Goal: Information Seeking & Learning: Check status

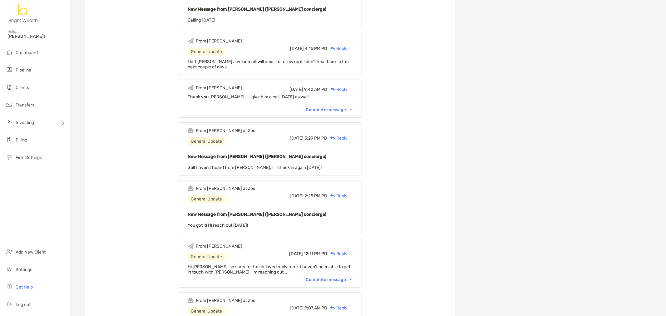
scroll to position [277, 0]
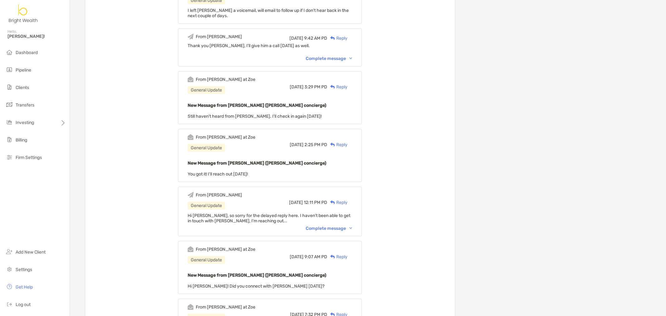
drag, startPoint x: 416, startPoint y: 233, endPoint x: 424, endPoint y: 197, distance: 36.5
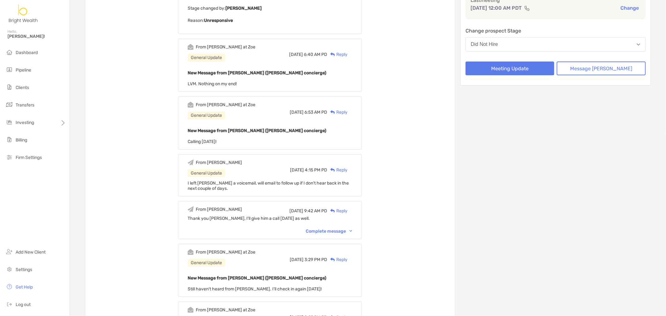
scroll to position [0, 0]
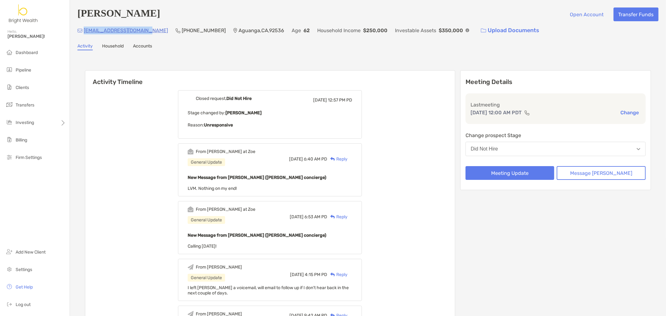
drag, startPoint x: 150, startPoint y: 28, endPoint x: 83, endPoint y: 33, distance: 67.6
click at [83, 33] on div "henrymooberry@yahoo.com (951) 240-0314 Aguanga , CA , 92536 Age 62 Household In…" at bounding box center [367, 30] width 581 height 13
copy p "henrymooberry@yahoo.com"
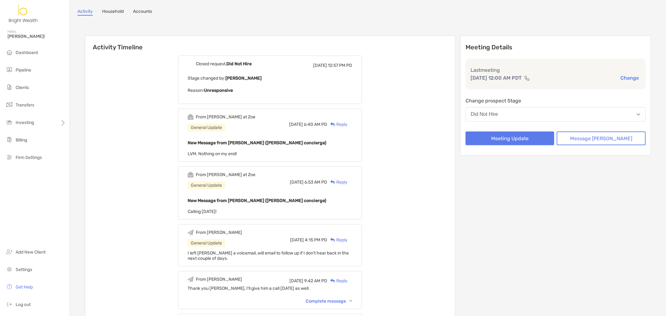
scroll to position [69, 0]
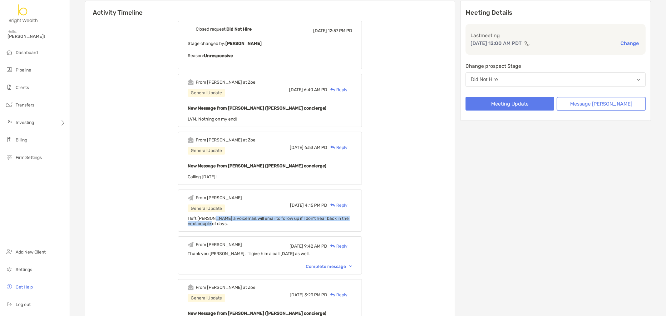
drag, startPoint x: 222, startPoint y: 219, endPoint x: 263, endPoint y: 223, distance: 41.7
click at [263, 223] on div "I left Henry a voicemail, will email to follow up if I don't hear back in the n…" at bounding box center [270, 221] width 164 height 11
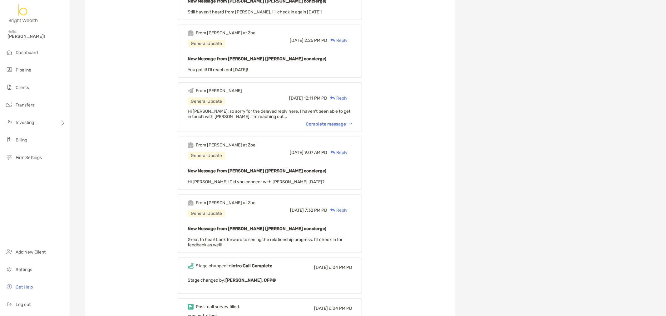
scroll to position [416, 0]
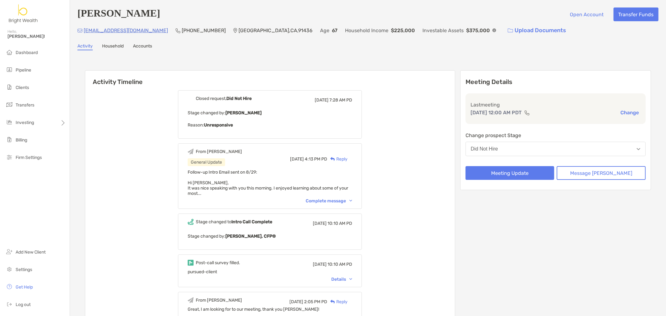
click at [338, 198] on div "Complete message" at bounding box center [329, 200] width 46 height 5
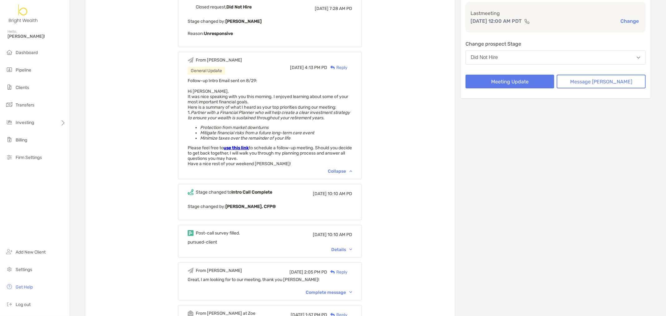
scroll to position [104, 0]
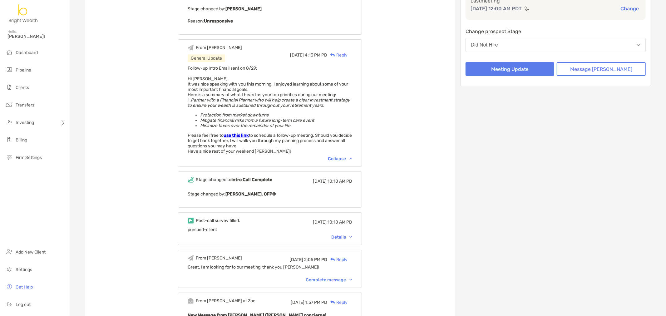
click at [348, 234] on div "Details" at bounding box center [341, 236] width 21 height 5
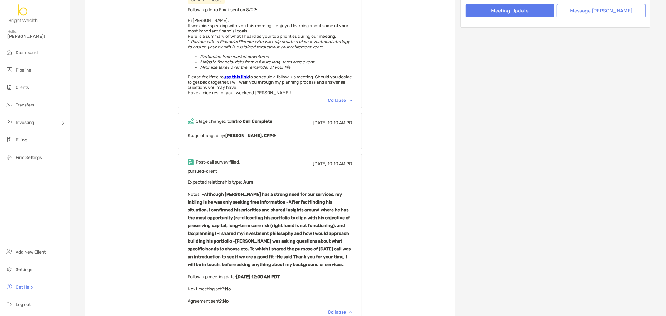
scroll to position [173, 0]
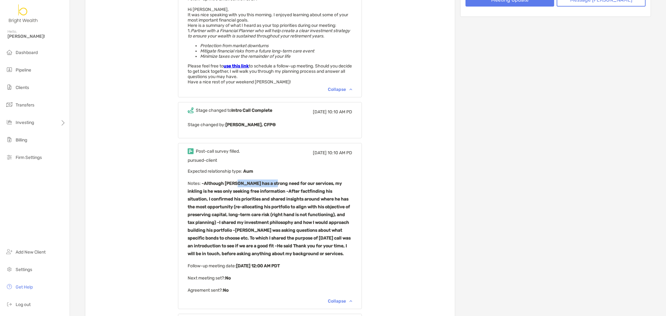
drag, startPoint x: 244, startPoint y: 183, endPoint x: 279, endPoint y: 184, distance: 34.4
click at [279, 184] on p "Notes : -Although Hertzel has a strong need for our services, my inkling is he …" at bounding box center [270, 218] width 164 height 78
drag, startPoint x: 216, startPoint y: 190, endPoint x: 270, endPoint y: 192, distance: 54.3
click at [241, 190] on b "-Although Hertzel has a strong need for our services, my inkling is he was only…" at bounding box center [269, 219] width 163 height 76
drag, startPoint x: 274, startPoint y: 191, endPoint x: 311, endPoint y: 192, distance: 37.8
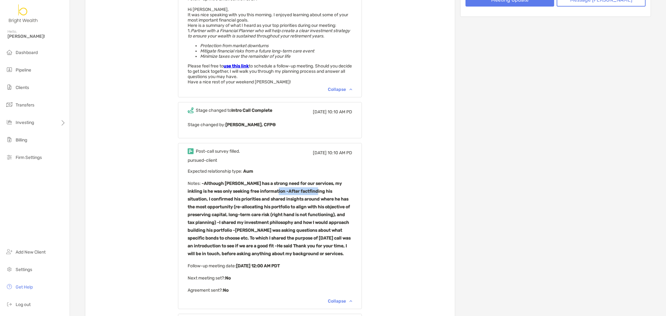
click at [311, 192] on p "Notes : -Although Hertzel has a strong need for our services, my inkling is he …" at bounding box center [270, 218] width 164 height 78
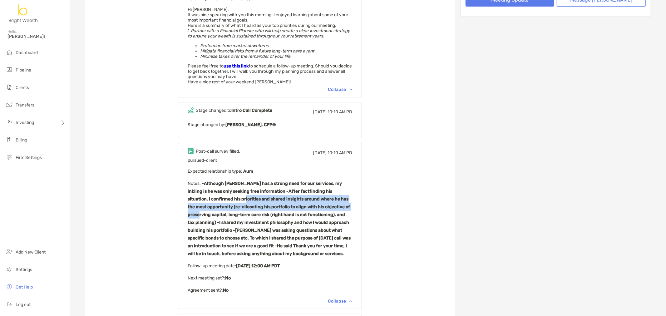
drag, startPoint x: 218, startPoint y: 195, endPoint x: 323, endPoint y: 212, distance: 106.9
click at [337, 205] on b "-Although Hertzel has a strong need for our services, my inkling is he was only…" at bounding box center [269, 219] width 163 height 76
click at [321, 213] on b "-Although Hertzel has a strong need for our services, my inkling is he was only…" at bounding box center [269, 219] width 163 height 76
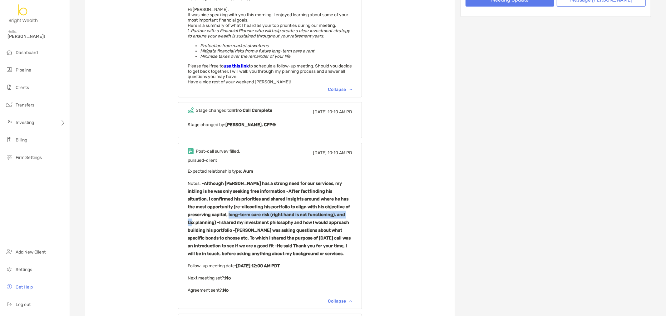
drag, startPoint x: 213, startPoint y: 212, endPoint x: 328, endPoint y: 215, distance: 115.8
click at [328, 215] on p "Notes : -Although Hertzel has a strong need for our services, my inkling is he …" at bounding box center [270, 218] width 164 height 78
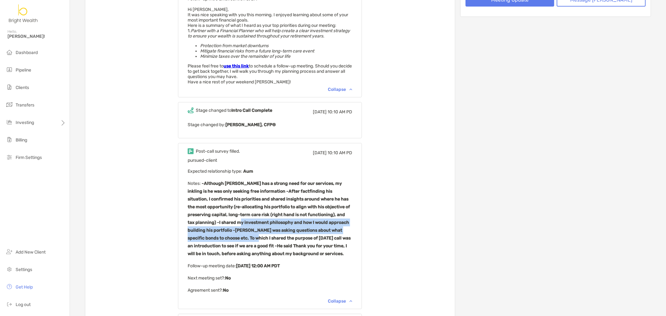
drag, startPoint x: 213, startPoint y: 218, endPoint x: 226, endPoint y: 234, distance: 20.7
click at [226, 234] on b "-Although Hertzel has a strong need for our services, my inkling is he was only…" at bounding box center [269, 219] width 163 height 76
click at [254, 232] on p "Notes : -Although Hertzel has a strong need for our services, my inkling is he …" at bounding box center [270, 218] width 164 height 78
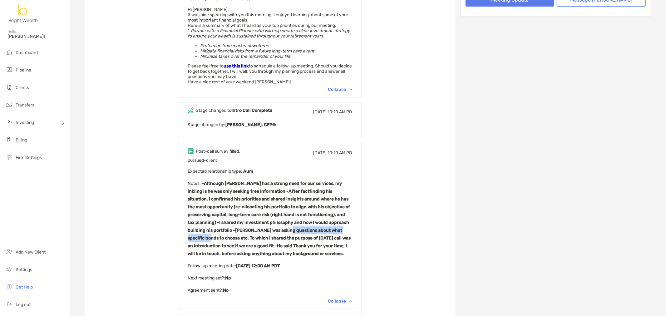
drag, startPoint x: 260, startPoint y: 229, endPoint x: 335, endPoint y: 228, distance: 74.3
click at [335, 228] on b "-Although Hertzel has a strong need for our services, my inkling is he was only…" at bounding box center [269, 219] width 163 height 76
drag, startPoint x: 216, startPoint y: 236, endPoint x: 341, endPoint y: 247, distance: 125.0
click at [350, 237] on b "-Although Hertzel has a strong need for our services, my inkling is he was only…" at bounding box center [269, 219] width 163 height 76
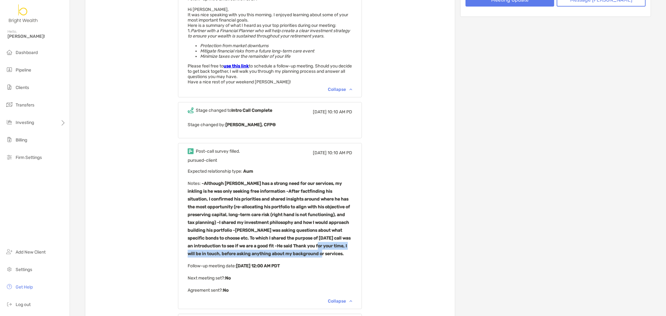
drag, startPoint x: 282, startPoint y: 245, endPoint x: 329, endPoint y: 251, distance: 46.9
click at [329, 251] on p "Notes : -Although Hertzel has a strong need for our services, my inkling is he …" at bounding box center [270, 218] width 164 height 78
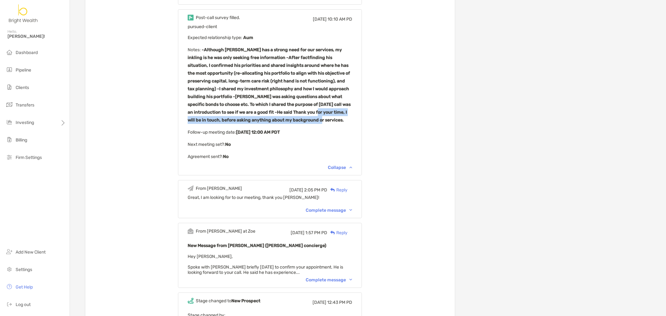
scroll to position [347, 0]
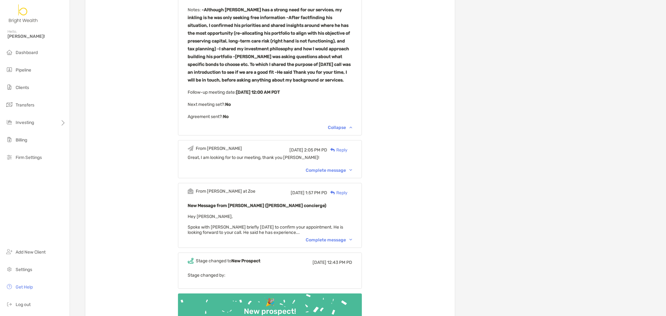
click at [352, 238] on div "Complete message" at bounding box center [329, 239] width 46 height 5
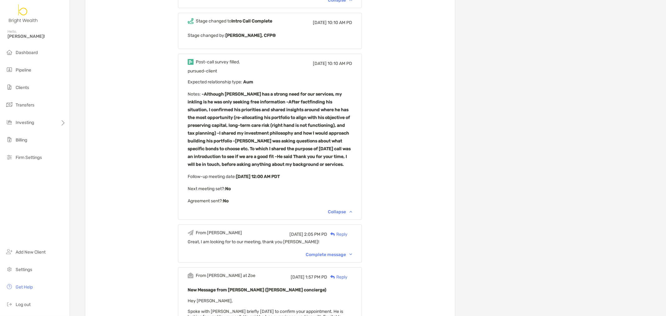
scroll to position [0, 0]
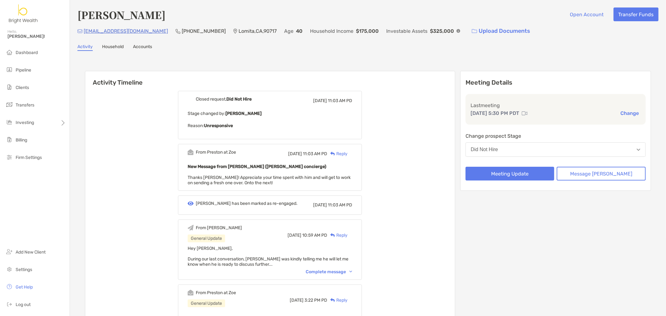
click at [350, 270] on div "Complete message" at bounding box center [329, 271] width 46 height 5
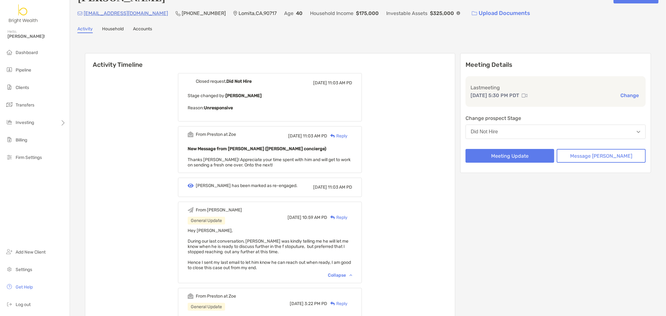
scroll to position [35, 0]
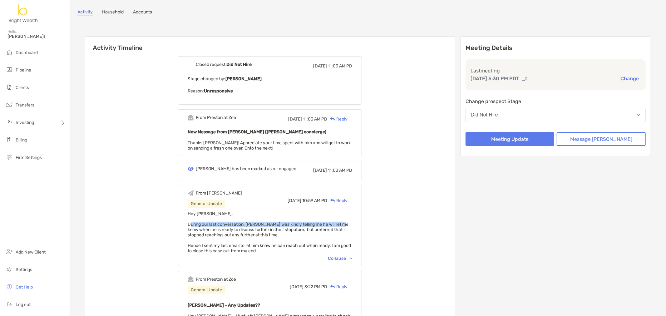
drag, startPoint x: 198, startPoint y: 225, endPoint x: 353, endPoint y: 225, distance: 155.1
click at [351, 225] on span "Hey Preston, During our last conversation, Hassan was kindly telling me he will…" at bounding box center [269, 232] width 163 height 42
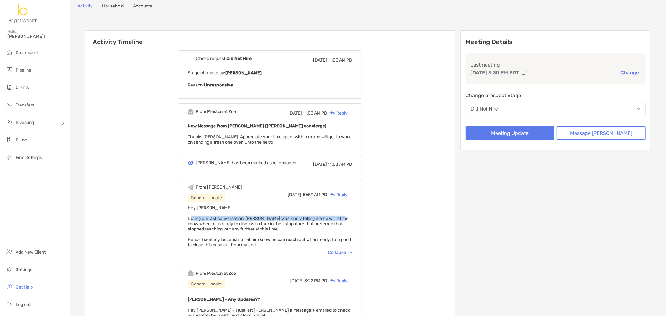
scroll to position [0, 0]
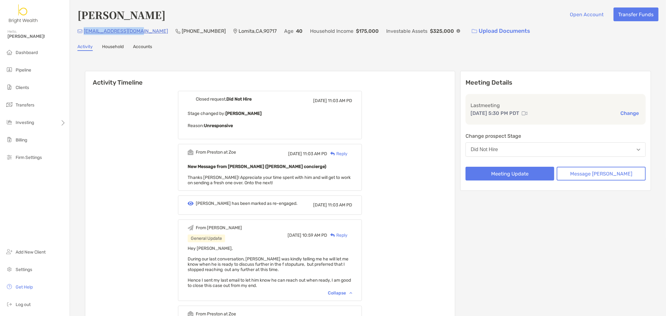
drag, startPoint x: 137, startPoint y: 29, endPoint x: 84, endPoint y: 35, distance: 54.0
click at [84, 35] on div "khalilha84@gmail.com (972) 302-1771 Lomita , CA , 90717 Age 40 Household Income…" at bounding box center [367, 30] width 581 height 13
copy p "khalilha84@gmail.com"
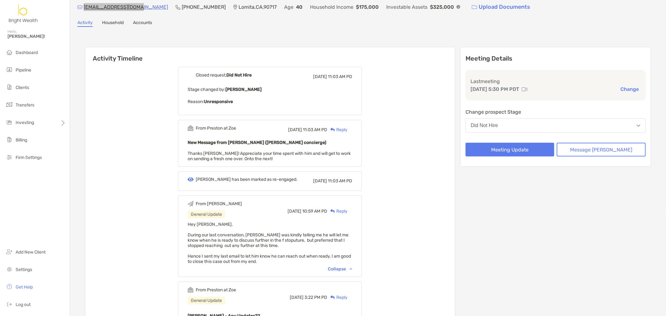
scroll to position [35, 0]
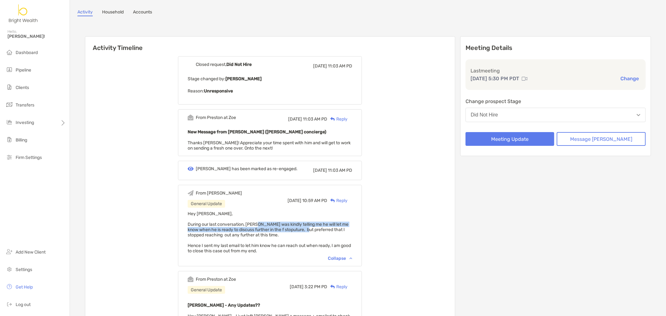
drag, startPoint x: 268, startPoint y: 224, endPoint x: 323, endPoint y: 229, distance: 55.8
click at [323, 229] on span "Hey Preston, During our last conversation, Hassan was kindly telling me he will…" at bounding box center [269, 232] width 163 height 42
drag, startPoint x: 309, startPoint y: 230, endPoint x: 339, endPoint y: 239, distance: 30.8
click at [339, 239] on div "Hey Preston, During our last conversation, Hassan was kindly telling me he will…" at bounding box center [270, 232] width 164 height 42
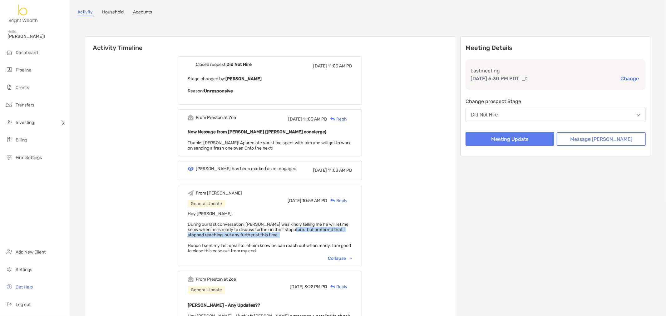
click at [339, 239] on div "Hey Preston, During our last conversation, Hassan was kindly telling me he will…" at bounding box center [270, 232] width 164 height 42
click at [344, 257] on div "Collapse" at bounding box center [340, 258] width 24 height 5
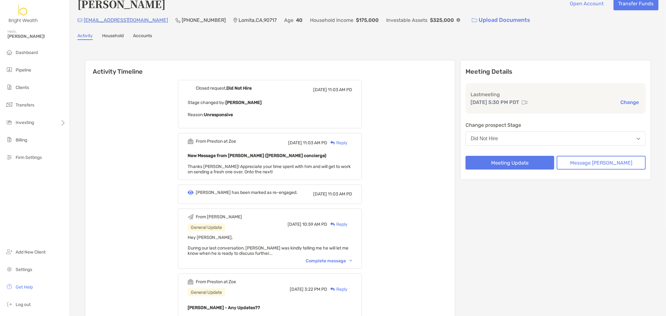
scroll to position [0, 0]
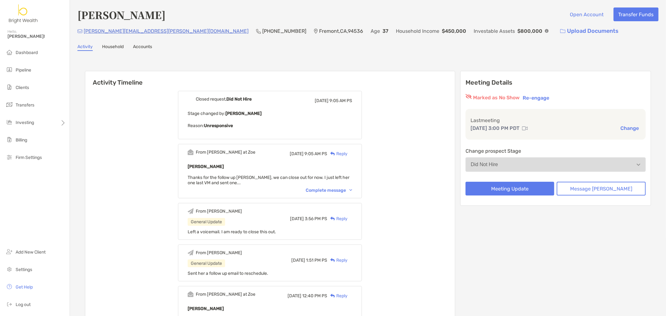
click at [350, 188] on div "Complete message" at bounding box center [329, 190] width 46 height 5
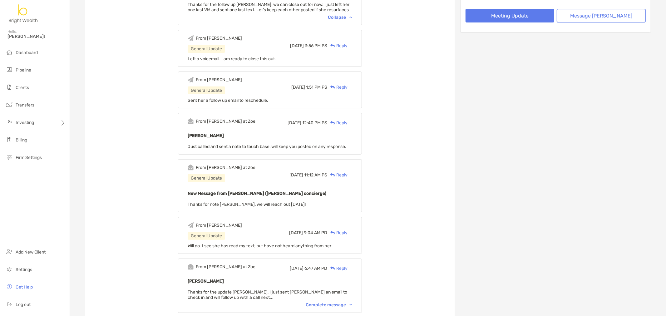
scroll to position [173, 0]
drag, startPoint x: 232, startPoint y: 242, endPoint x: 374, endPoint y: 244, distance: 142.0
click at [362, 247] on div "From Henry General Update Fri, Nov 1 2024 9:04 AM PD Reply Will do. I see she h…" at bounding box center [270, 235] width 184 height 37
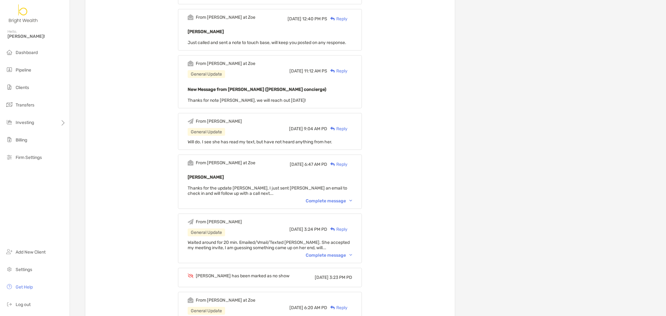
scroll to position [277, 0]
click at [331, 253] on div "Complete message" at bounding box center [329, 254] width 46 height 5
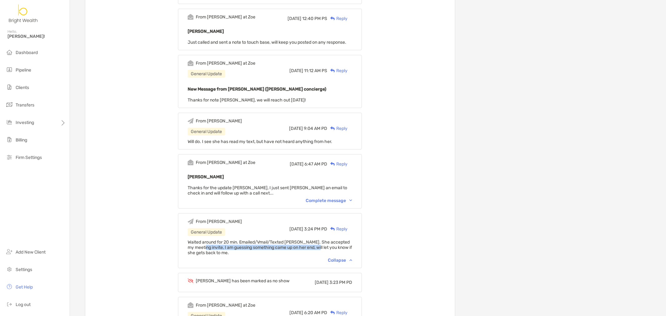
drag, startPoint x: 222, startPoint y: 247, endPoint x: 349, endPoint y: 250, distance: 126.7
click at [336, 247] on span "Waited around for 20 min. Emailed/Vmail/Texted Devika. She accepted my meeting …" at bounding box center [270, 247] width 164 height 16
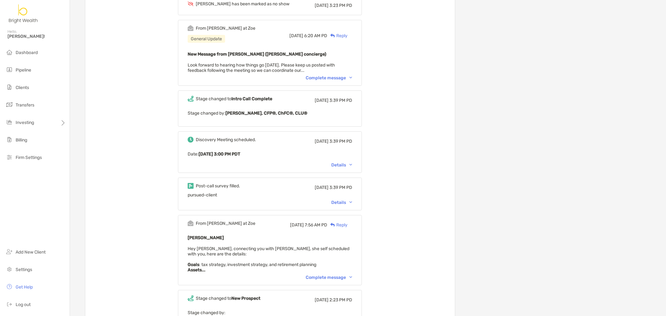
scroll to position [555, 0]
click at [344, 274] on div "Complete message" at bounding box center [329, 276] width 46 height 5
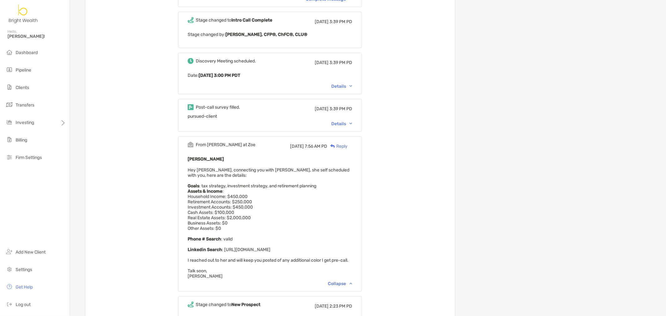
scroll to position [659, 0]
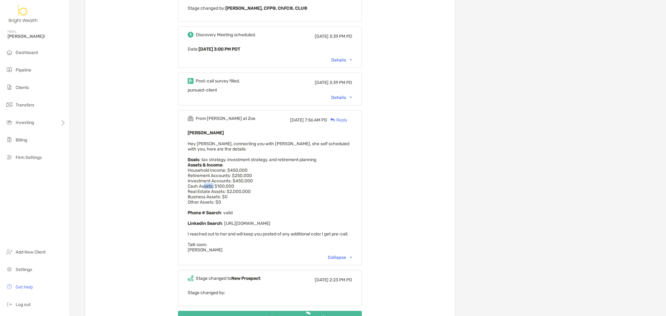
drag, startPoint x: 211, startPoint y: 183, endPoint x: 222, endPoint y: 183, distance: 10.9
click at [222, 183] on span "Hey Henry, connecting you with Devika, she self scheduled with you, here are th…" at bounding box center [269, 196] width 162 height 111
drag, startPoint x: 225, startPoint y: 178, endPoint x: 326, endPoint y: 208, distance: 106.0
click at [244, 182] on div "Devika Garg Hey Henry, connecting you with Devika, she self scheduled with you,…" at bounding box center [270, 191] width 164 height 124
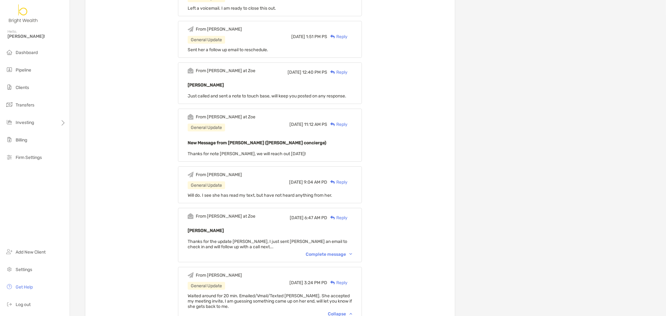
scroll to position [0, 0]
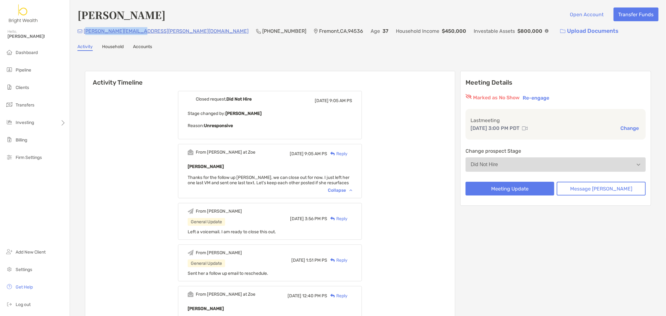
drag, startPoint x: 139, startPoint y: 30, endPoint x: 85, endPoint y: 32, distance: 54.3
click at [85, 32] on div "devika.garg@gmail.com (650) 704-7808 Fremont , CA , 94536 Age 37 Household Inco…" at bounding box center [367, 30] width 581 height 13
drag, startPoint x: 194, startPoint y: 54, endPoint x: 161, endPoint y: 45, distance: 34.0
drag, startPoint x: 141, startPoint y: 32, endPoint x: 83, endPoint y: 32, distance: 58.0
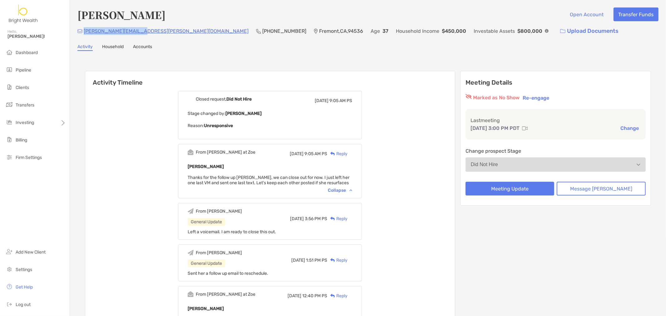
click at [83, 32] on div "devika.garg@gmail.com (650) 704-7808 Fremont , CA , 94536 Age 37 Household Inco…" at bounding box center [367, 30] width 581 height 13
copy p "devika.garg@gmail.com"
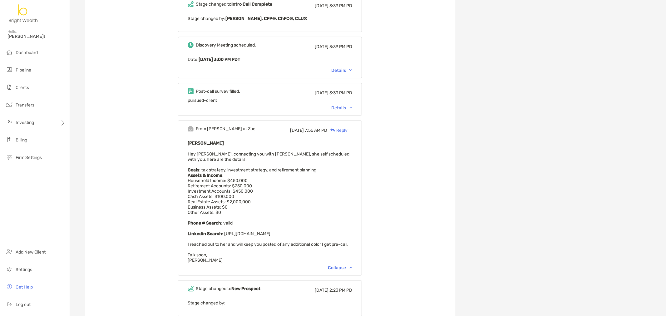
scroll to position [640, 0]
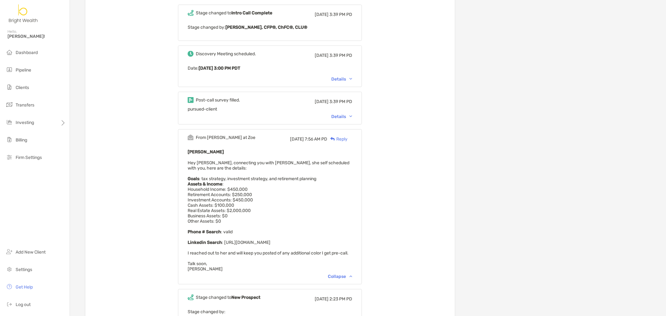
click at [350, 116] on div "Details" at bounding box center [341, 116] width 21 height 5
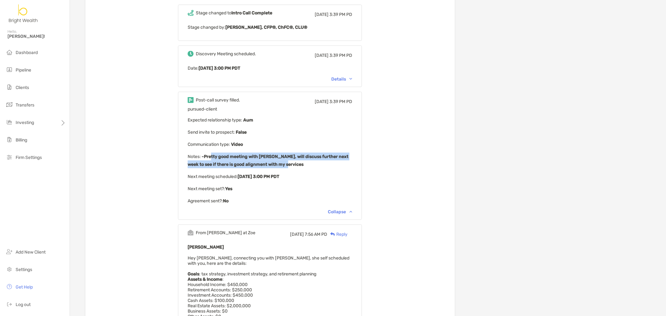
drag, startPoint x: 219, startPoint y: 154, endPoint x: 354, endPoint y: 160, distance: 135.3
click at [352, 160] on p "Notes : -Pretty good meeting with Devika, will discuss further next week to see…" at bounding box center [270, 161] width 164 height 16
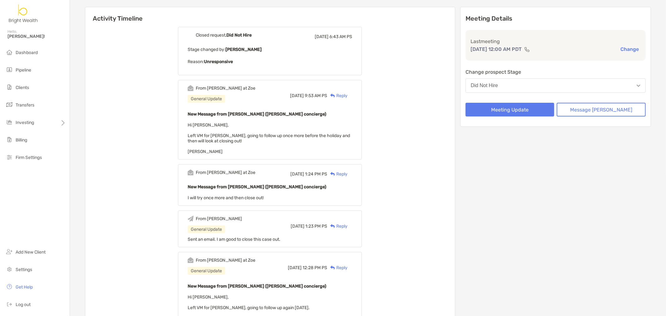
scroll to position [69, 0]
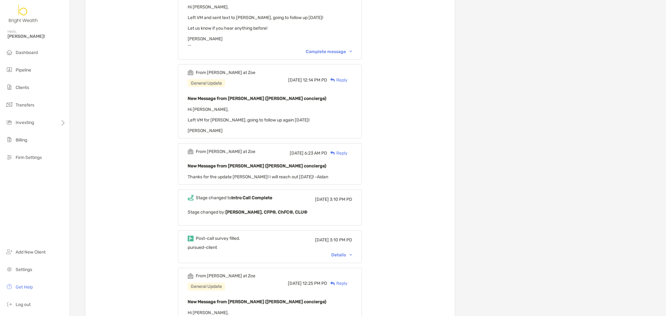
click at [346, 252] on div "Details" at bounding box center [341, 254] width 21 height 5
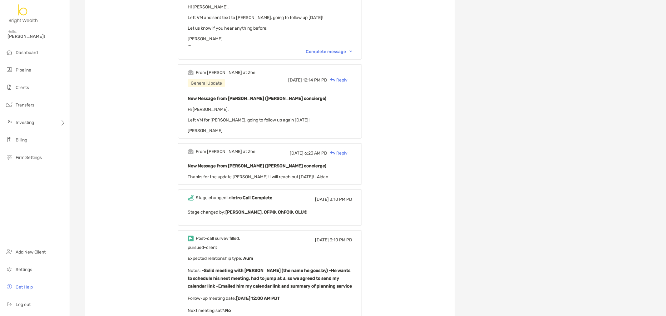
scroll to position [797, 0]
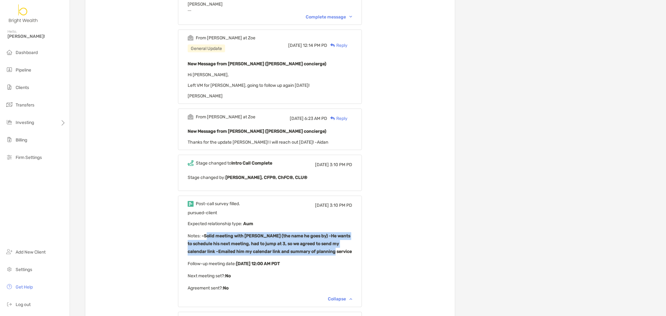
drag, startPoint x: 217, startPoint y: 223, endPoint x: 343, endPoint y: 238, distance: 127.6
click at [343, 238] on p "Notes : -Solid meeting with [PERSON_NAME] (the name he goes by) -He wants to sc…" at bounding box center [270, 243] width 164 height 23
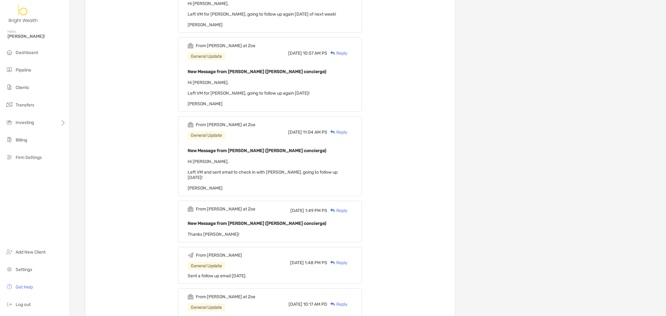
scroll to position [0, 0]
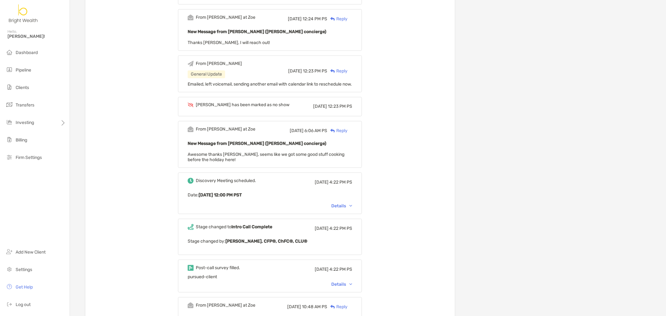
scroll to position [1144, 0]
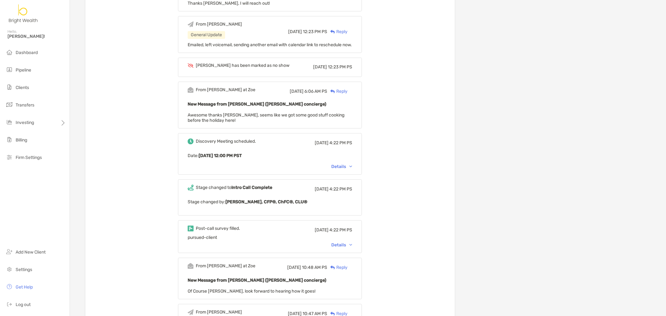
click at [350, 164] on div "Details" at bounding box center [341, 166] width 21 height 5
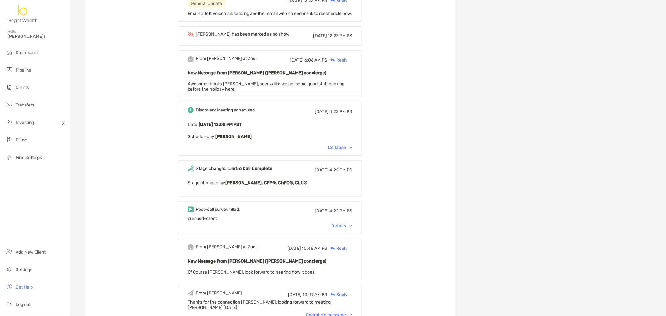
scroll to position [1213, 0]
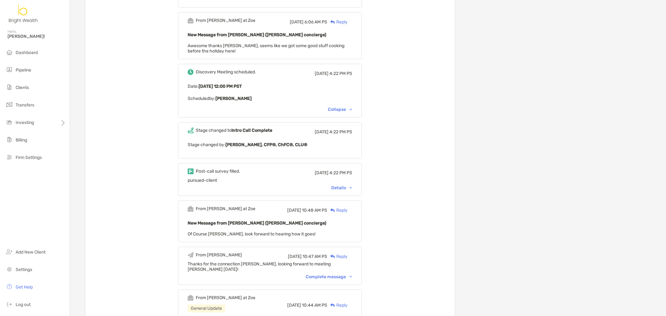
click at [345, 185] on div "Details" at bounding box center [341, 187] width 21 height 5
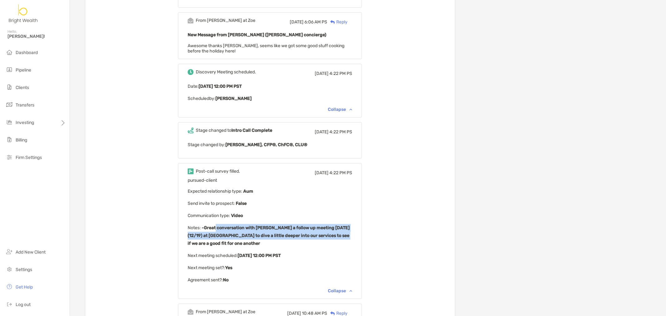
drag, startPoint x: 223, startPoint y: 222, endPoint x: 352, endPoint y: 231, distance: 128.9
click at [350, 231] on b "-Great conversation with Jasmin -Scheduled a follow up meeting next Thursday (1…" at bounding box center [269, 235] width 162 height 21
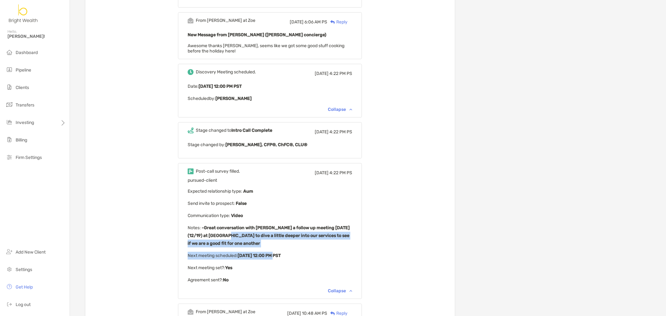
drag, startPoint x: 232, startPoint y: 229, endPoint x: 291, endPoint y: 242, distance: 59.9
click at [288, 242] on div "pursued-client Expected relationship type : Aum Send invite to prospect : False…" at bounding box center [270, 231] width 164 height 106
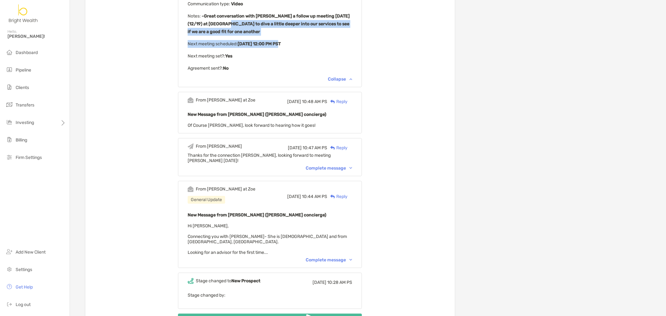
scroll to position [1456, 0]
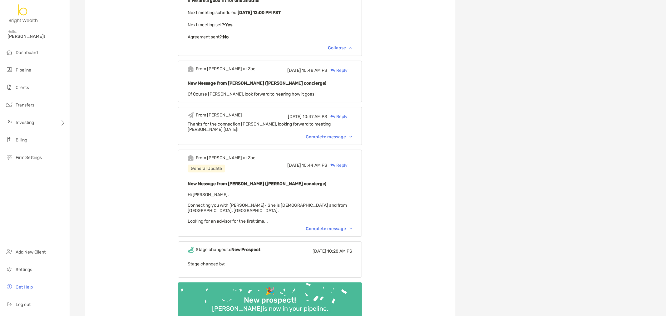
click at [345, 226] on div "Complete message" at bounding box center [329, 228] width 46 height 5
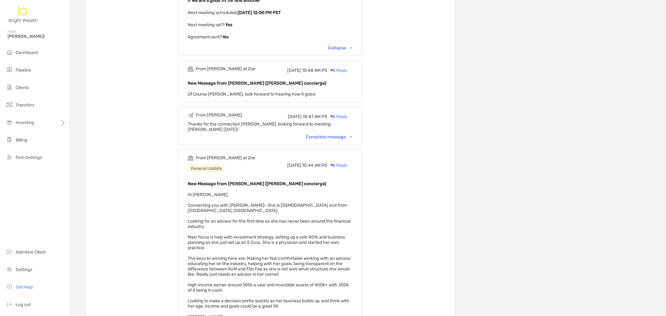
drag, startPoint x: 195, startPoint y: 227, endPoint x: 327, endPoint y: 237, distance: 132.1
click at [327, 237] on div "From Aidan at Zoe General Update Fri, Dec 6 2024 10:44 AM PS Reply New Message …" at bounding box center [270, 240] width 184 height 183
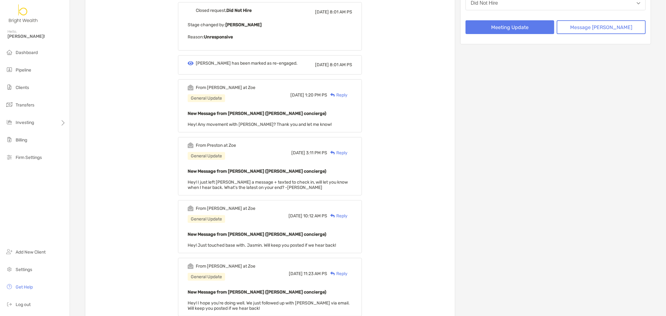
scroll to position [0, 0]
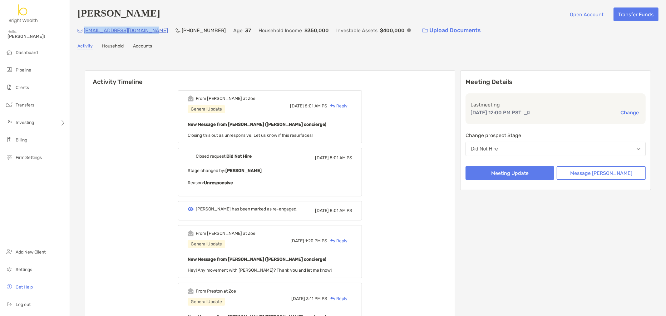
drag, startPoint x: 154, startPoint y: 31, endPoint x: 83, endPoint y: 34, distance: 70.3
click at [83, 34] on div "jasminsingh2006@gmail.com (818) 983-8640 Age 37 Household Income $350,000 Inves…" at bounding box center [367, 30] width 581 height 13
copy p "jasminsingh2006@gmail.com"
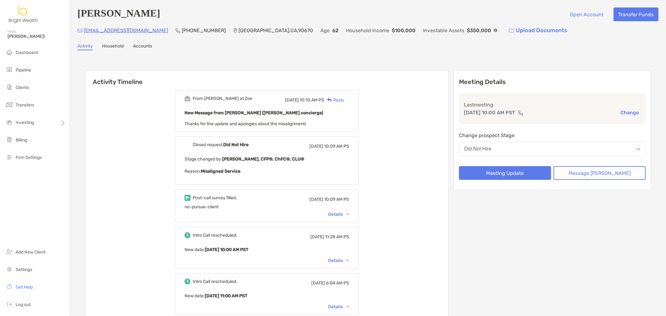
click at [347, 212] on div "Details" at bounding box center [338, 214] width 21 height 5
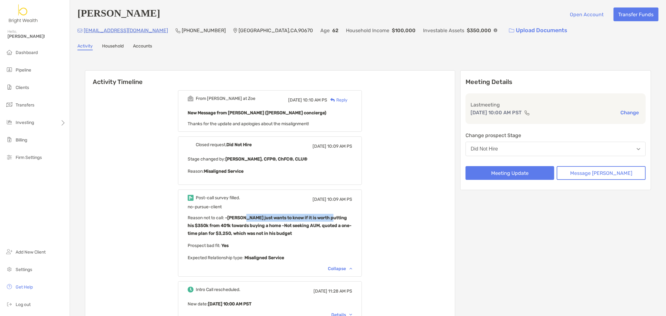
drag, startPoint x: 251, startPoint y: 218, endPoint x: 333, endPoint y: 220, distance: 82.4
click at [333, 220] on p "Reason not to call : -[PERSON_NAME] just wants to know if it is worth putting h…" at bounding box center [270, 225] width 164 height 23
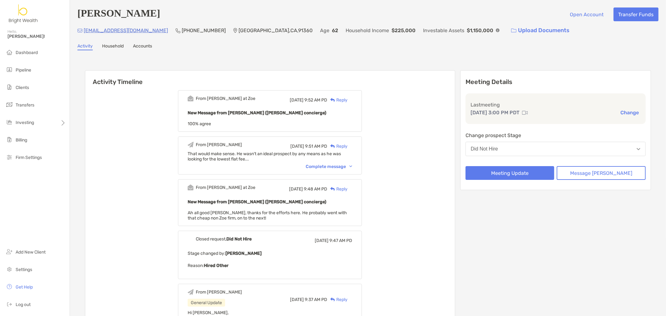
click at [348, 167] on div "Complete message" at bounding box center [329, 166] width 46 height 5
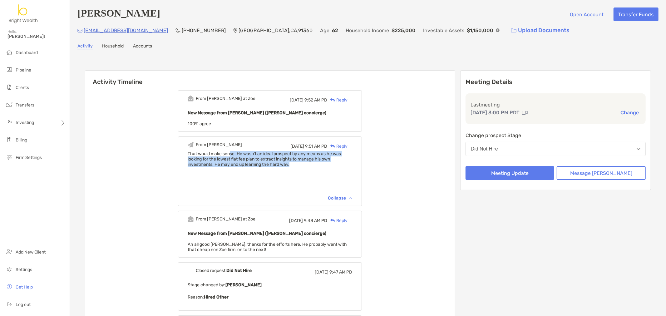
drag, startPoint x: 239, startPoint y: 154, endPoint x: 353, endPoint y: 163, distance: 114.6
click at [352, 163] on div "That would make sense. He wasn't an ideal prospect by any means as he was looki…" at bounding box center [270, 159] width 164 height 16
click at [237, 46] on div "Activity Household Accounts" at bounding box center [367, 46] width 581 height 7
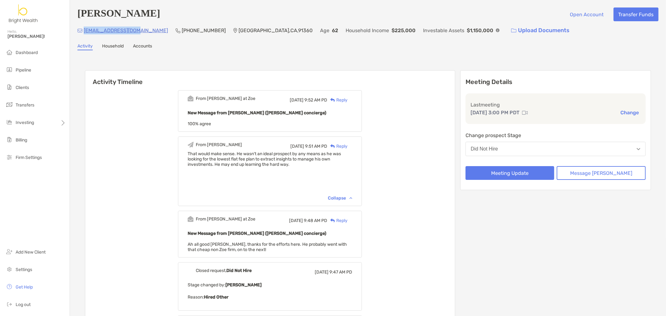
drag, startPoint x: 138, startPoint y: 30, endPoint x: 84, endPoint y: 30, distance: 54.3
click at [84, 30] on div "toddwelti@yahoo.com (818) 590-1506 Thousand Oaks , CA , 91360 Age 62 Household …" at bounding box center [367, 30] width 581 height 13
copy p "toddwelti@yahoo.com"
click at [108, 16] on h4 "Todd Welti" at bounding box center [118, 14] width 83 height 14
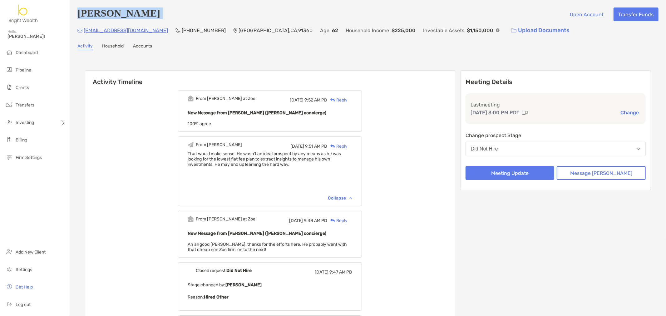
click at [108, 16] on h4 "Todd Welti" at bounding box center [118, 14] width 83 height 14
copy h4 "Todd Welti"
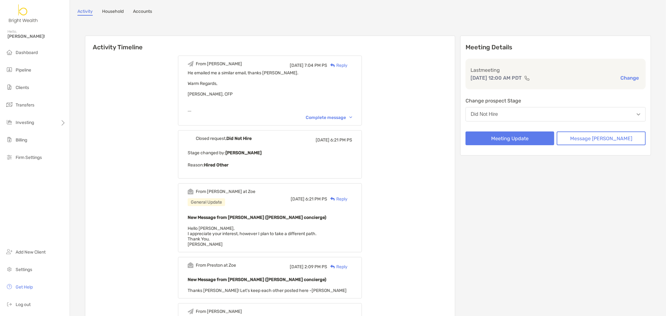
scroll to position [69, 0]
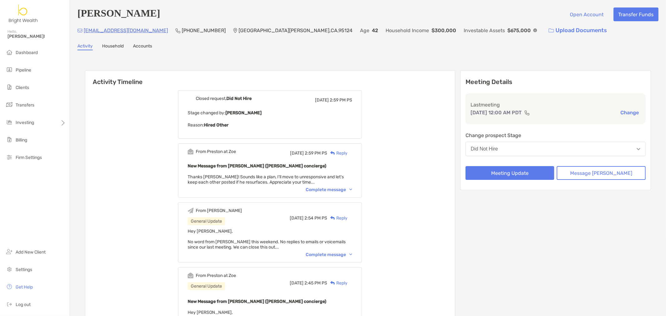
click at [344, 189] on div "Complete message" at bounding box center [329, 189] width 46 height 5
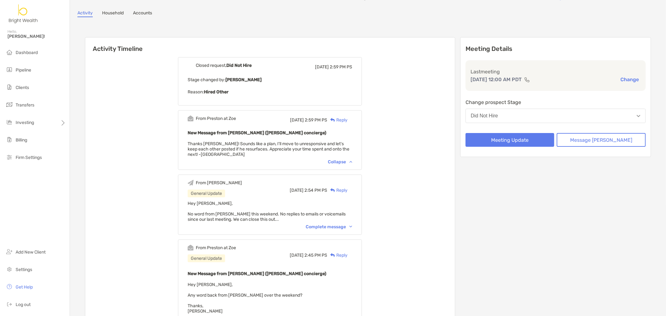
scroll to position [35, 0]
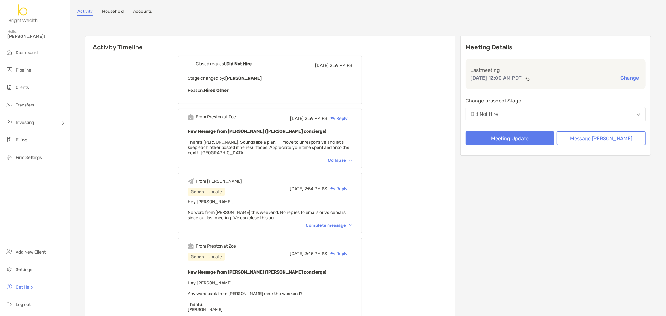
click at [352, 223] on div "Complete message" at bounding box center [329, 225] width 46 height 5
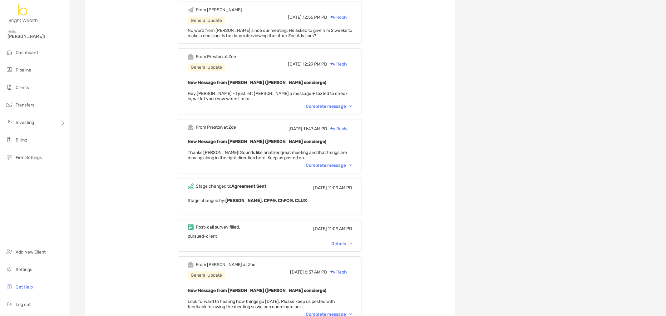
scroll to position [1352, 0]
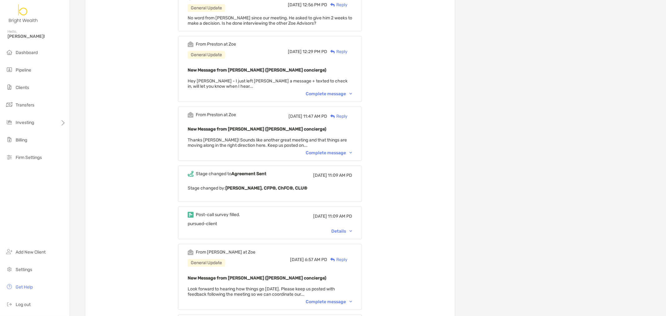
click at [351, 228] on div "Details" at bounding box center [341, 230] width 21 height 5
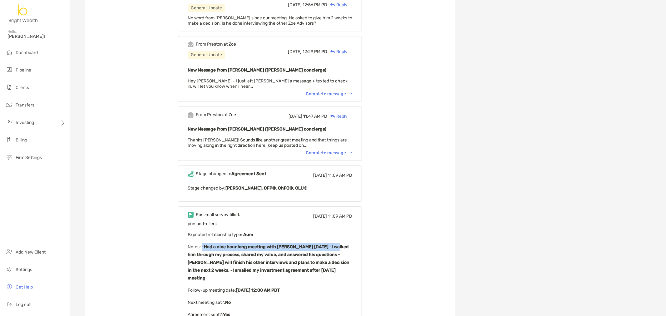
drag, startPoint x: 212, startPoint y: 218, endPoint x: 341, endPoint y: 222, distance: 129.2
click at [341, 244] on b "-Had a nice hour long meeting with Tom today -I walked him through my process, …" at bounding box center [269, 262] width 162 height 37
drag, startPoint x: 314, startPoint y: 232, endPoint x: 241, endPoint y: 232, distance: 72.4
click at [311, 244] on b "-Had a nice hour long meeting with Tom today -I walked him through my process, …" at bounding box center [269, 262] width 162 height 37
drag, startPoint x: 219, startPoint y: 226, endPoint x: 254, endPoint y: 238, distance: 37.1
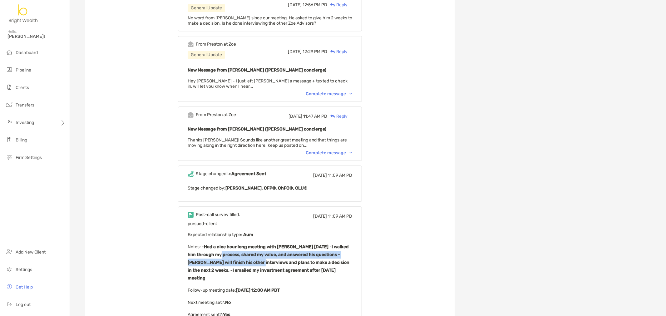
click at [254, 243] on p "Notes : -Had a nice hour long meeting with Tom today -I walked him through my p…" at bounding box center [270, 262] width 164 height 39
drag, startPoint x: 266, startPoint y: 237, endPoint x: 281, endPoint y: 237, distance: 15.6
click at [267, 244] on b "-Had a nice hour long meeting with Tom today -I walked him through my process, …" at bounding box center [269, 262] width 162 height 37
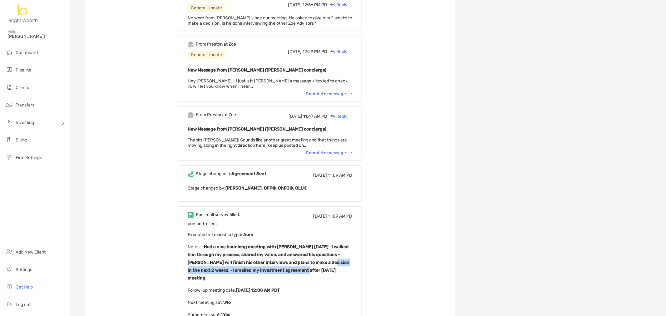
drag, startPoint x: 322, startPoint y: 236, endPoint x: 349, endPoint y: 240, distance: 27.2
click at [349, 243] on p "Notes : -Had a nice hour long meeting with Tom today -I walked him through my p…" at bounding box center [270, 262] width 164 height 39
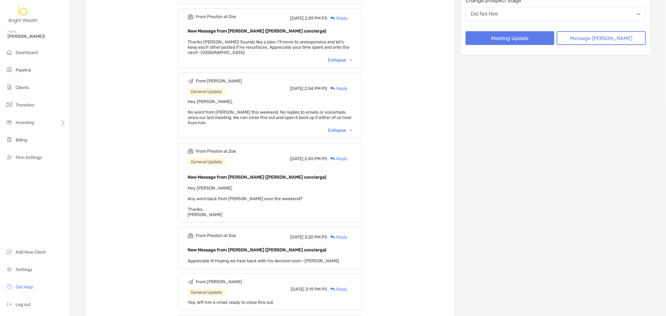
scroll to position [0, 0]
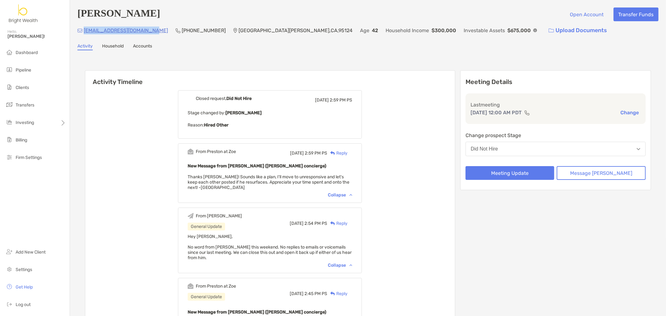
drag, startPoint x: 158, startPoint y: 30, endPoint x: 83, endPoint y: 34, distance: 75.3
click at [83, 34] on div "tombrough2000@hotmail.com (408) 440-7878 San Jose , CA , 95124 Age 42 Household…" at bounding box center [367, 30] width 581 height 13
copy p "tombrough2000@hotmail.com"
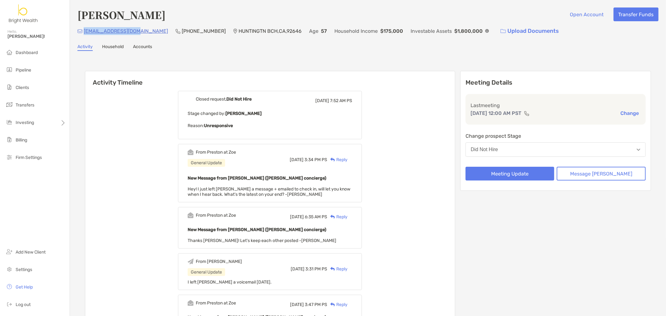
drag, startPoint x: 137, startPoint y: 30, endPoint x: 83, endPoint y: 28, distance: 54.3
click at [83, 28] on div "[EMAIL_ADDRESS][DOMAIN_NAME] [PHONE_NUMBER] [GEOGRAPHIC_DATA] Age [DEMOGRAPHIC_…" at bounding box center [367, 30] width 581 height 13
copy p "[EMAIL_ADDRESS][DOMAIN_NAME]"
